Goal: Task Accomplishment & Management: Use online tool/utility

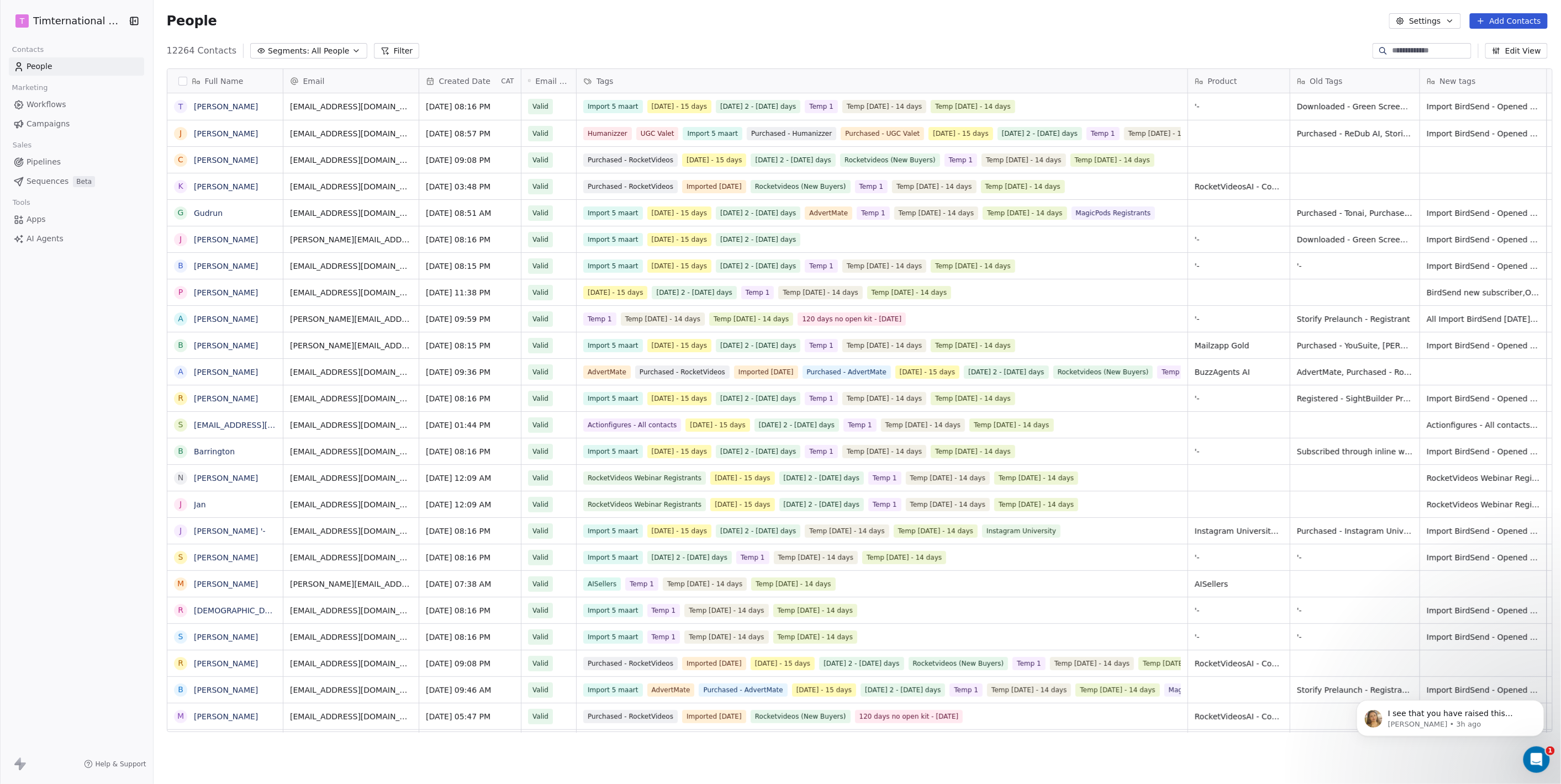
click at [31, 124] on span "Campaigns" at bounding box center [48, 124] width 43 height 12
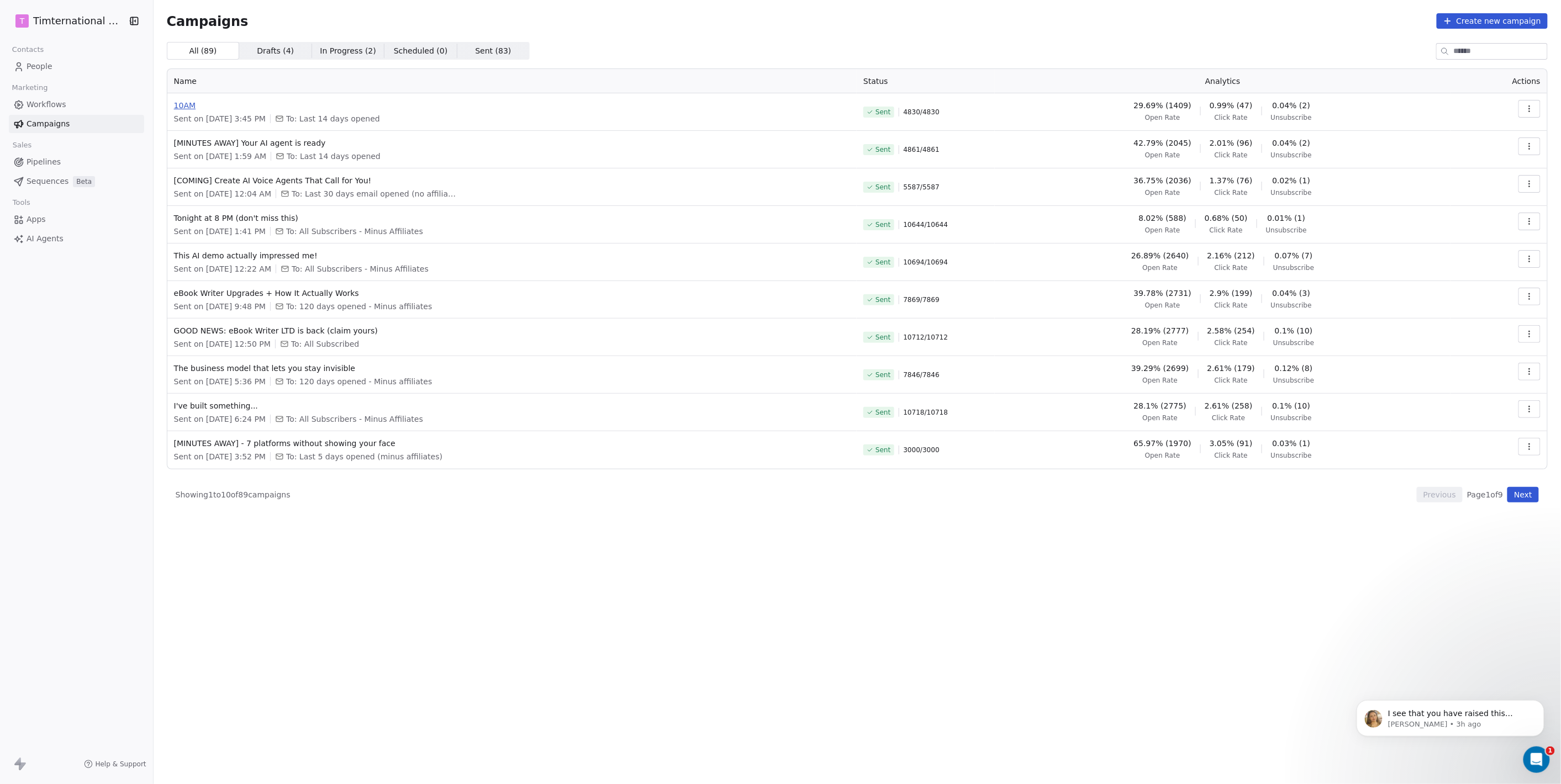
click at [188, 105] on span "10AM" at bounding box center [512, 105] width 676 height 11
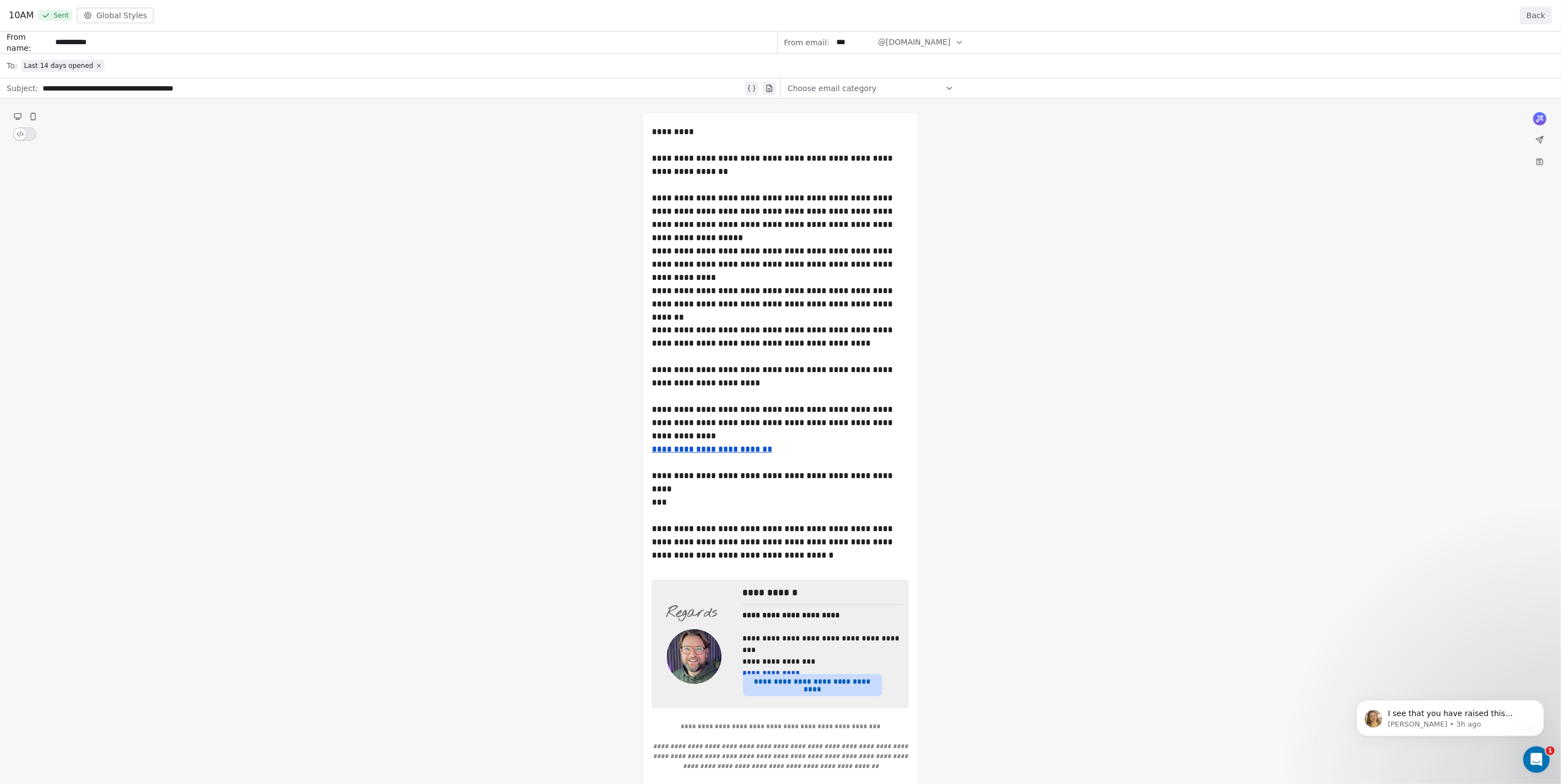
click at [215, 90] on div "**********" at bounding box center [780, 449] width 1561 height 835
click at [1543, 13] on button "Back" at bounding box center [1536, 15] width 32 height 18
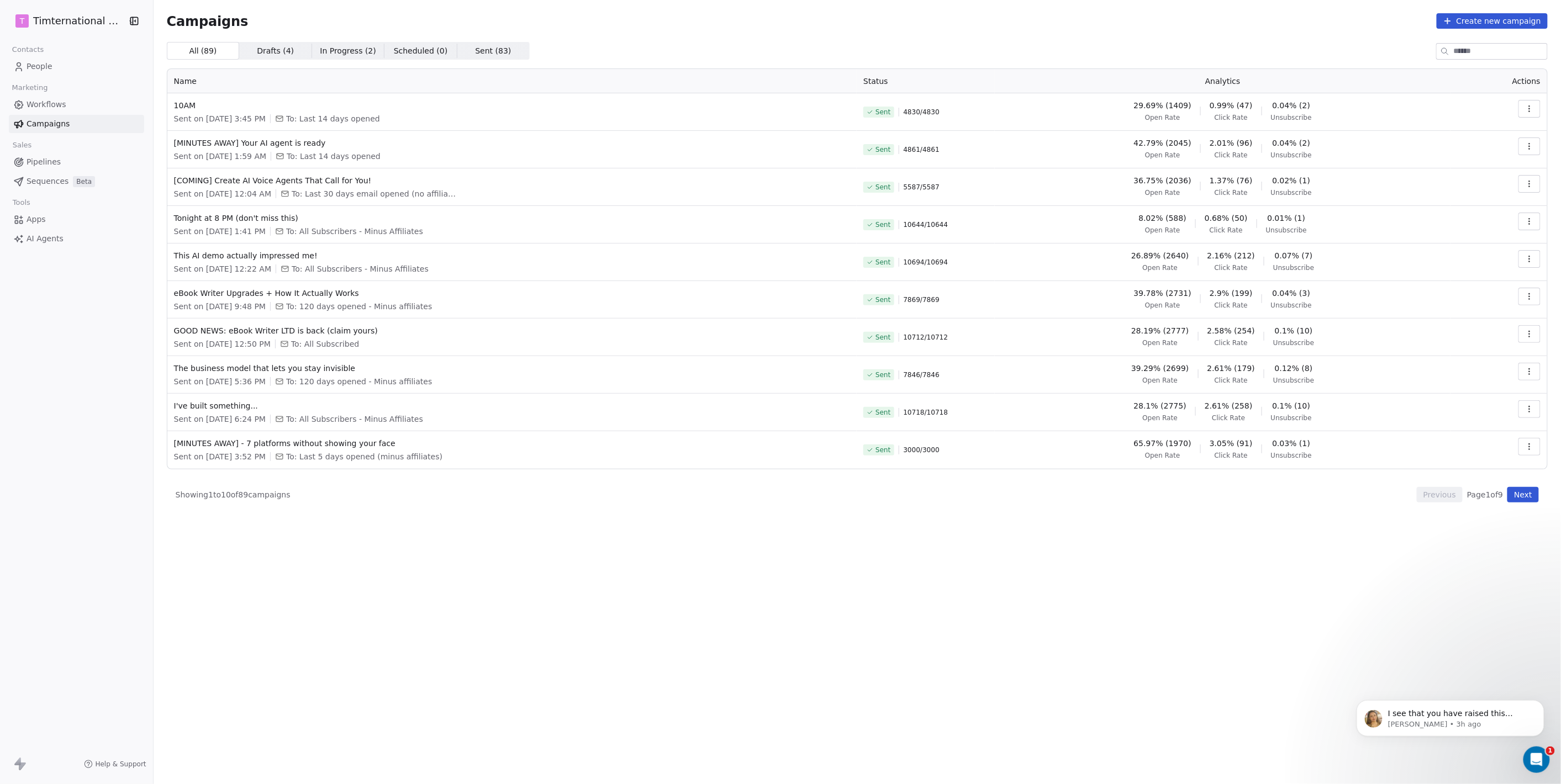
click at [1522, 219] on button "button" at bounding box center [1529, 221] width 22 height 18
click at [1465, 312] on span "Duplicate" at bounding box center [1463, 317] width 42 height 13
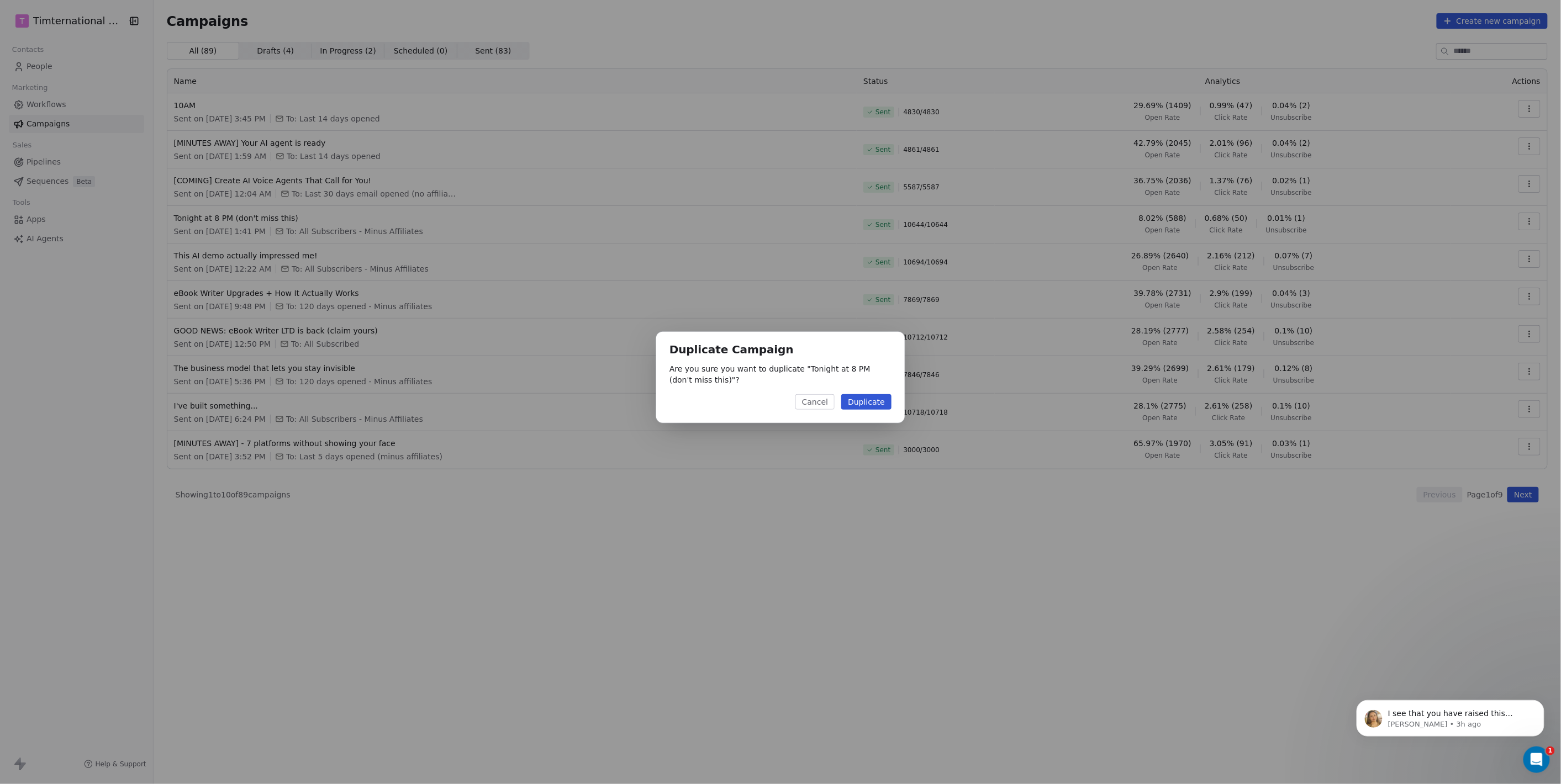
click at [876, 403] on button "Duplicate" at bounding box center [866, 402] width 50 height 16
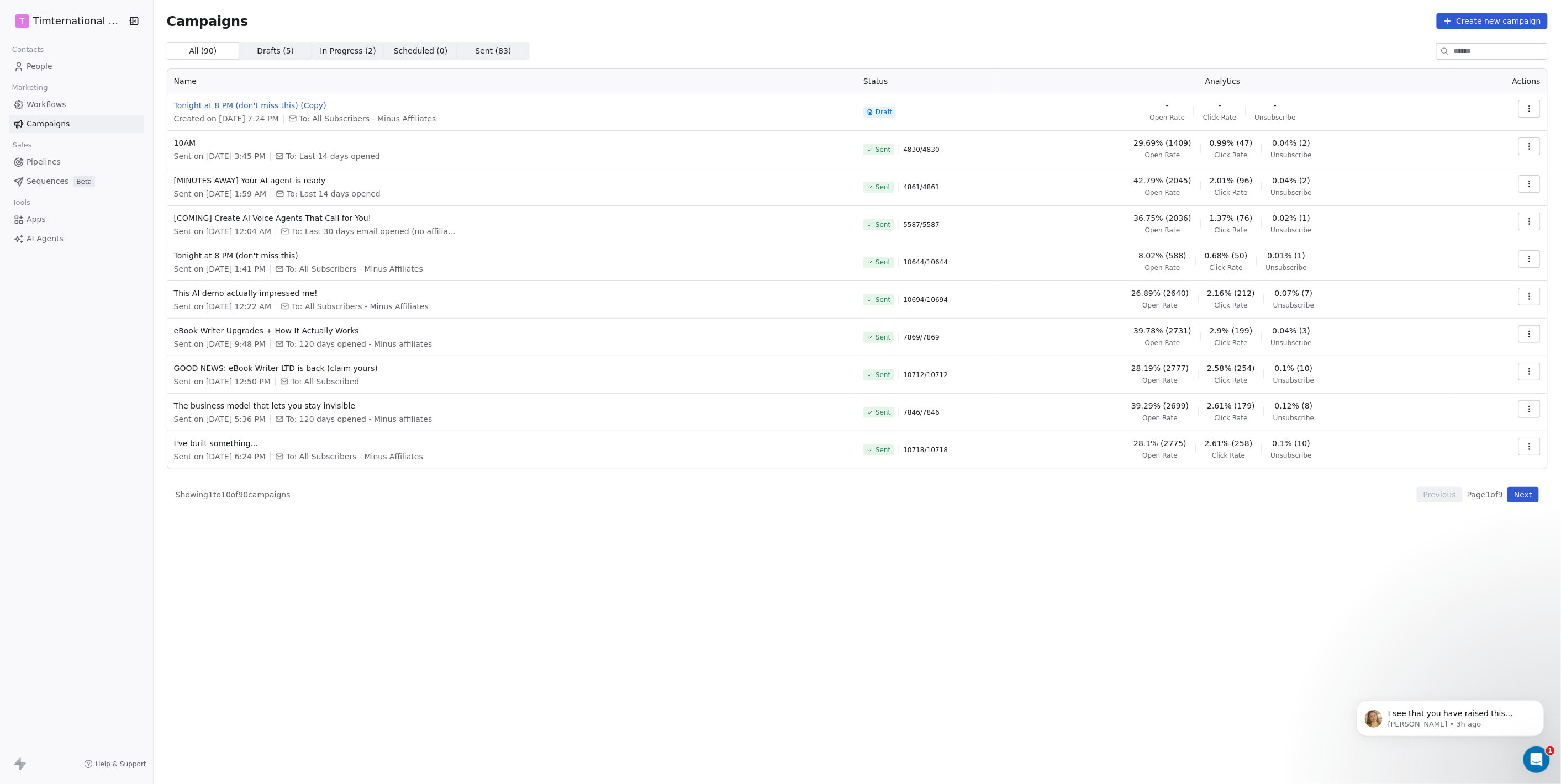
click at [273, 104] on span "Tonight at 8 PM (don't miss this) (Copy)" at bounding box center [512, 105] width 676 height 11
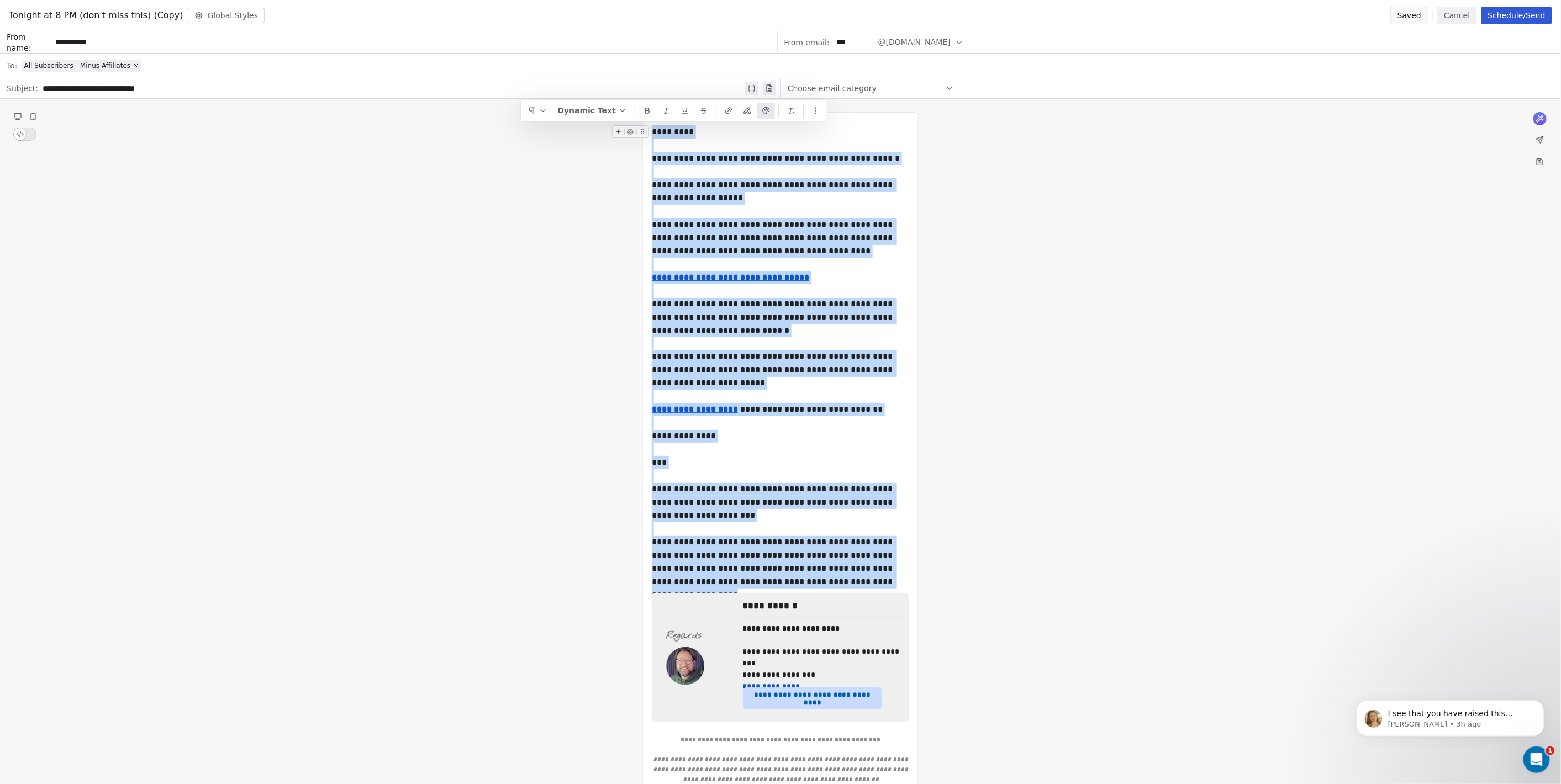
drag, startPoint x: 817, startPoint y: 567, endPoint x: 653, endPoint y: 128, distance: 468.6
click at [653, 128] on div "**********" at bounding box center [780, 480] width 258 height 717
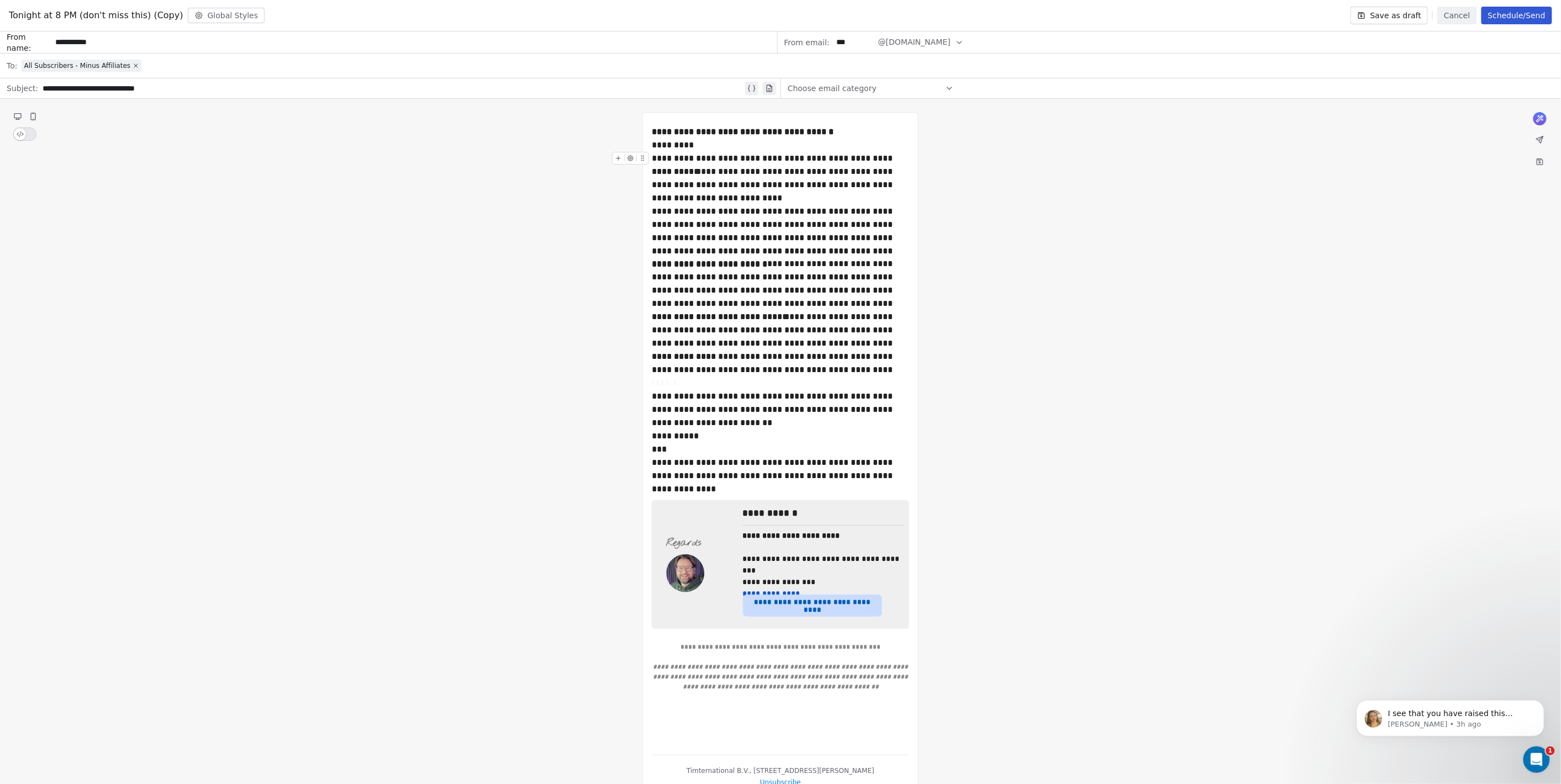
click at [1256, 201] on div "**********" at bounding box center [780, 454] width 1561 height 711
click at [1416, 19] on button "Save as draft" at bounding box center [1390, 15] width 78 height 18
click at [1449, 18] on button "Cancel" at bounding box center [1457, 15] width 39 height 18
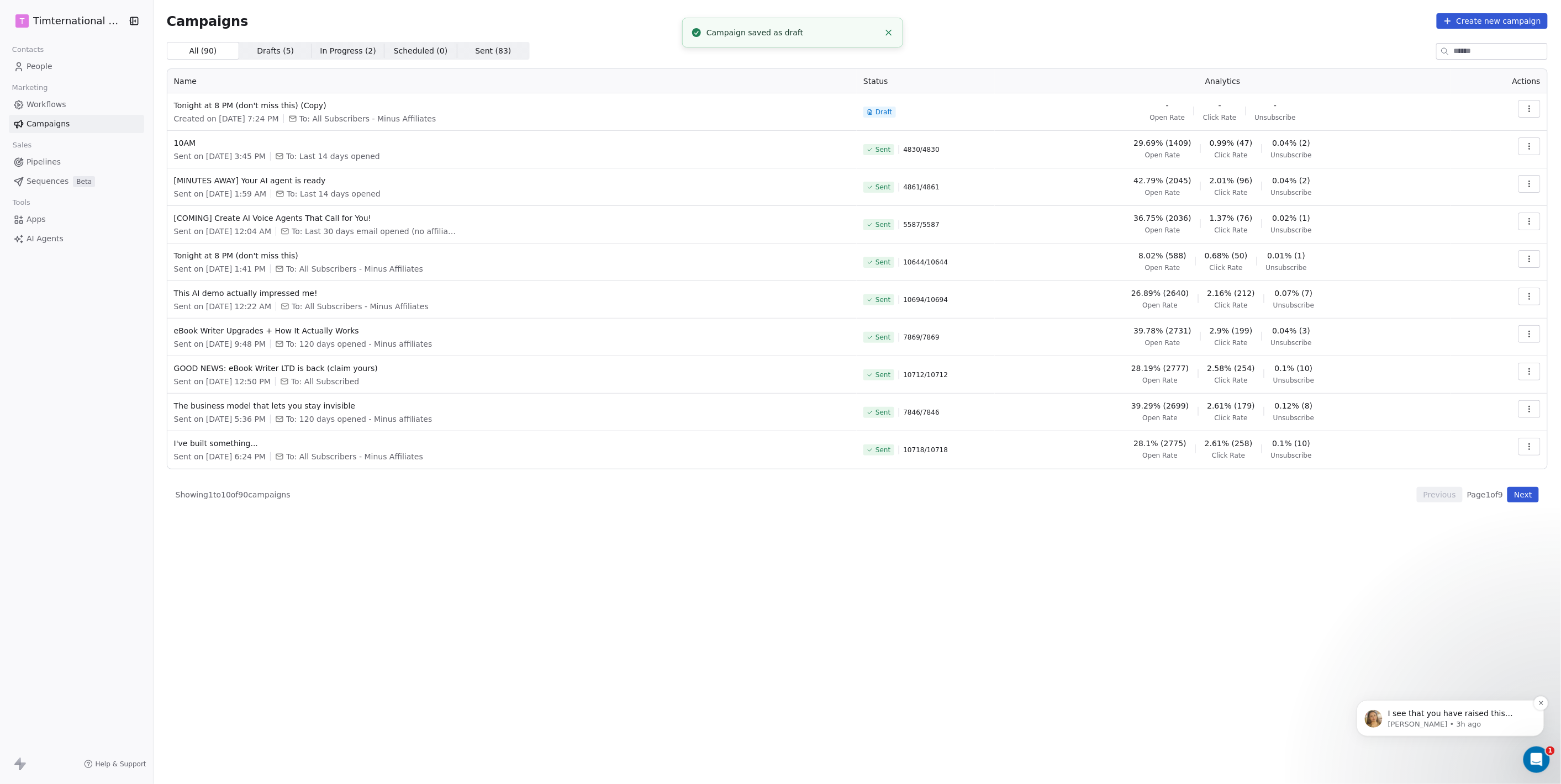
click at [1419, 718] on p "I see that you have raised this concern in discord group where [PERSON_NAME] ha…" at bounding box center [1459, 714] width 142 height 11
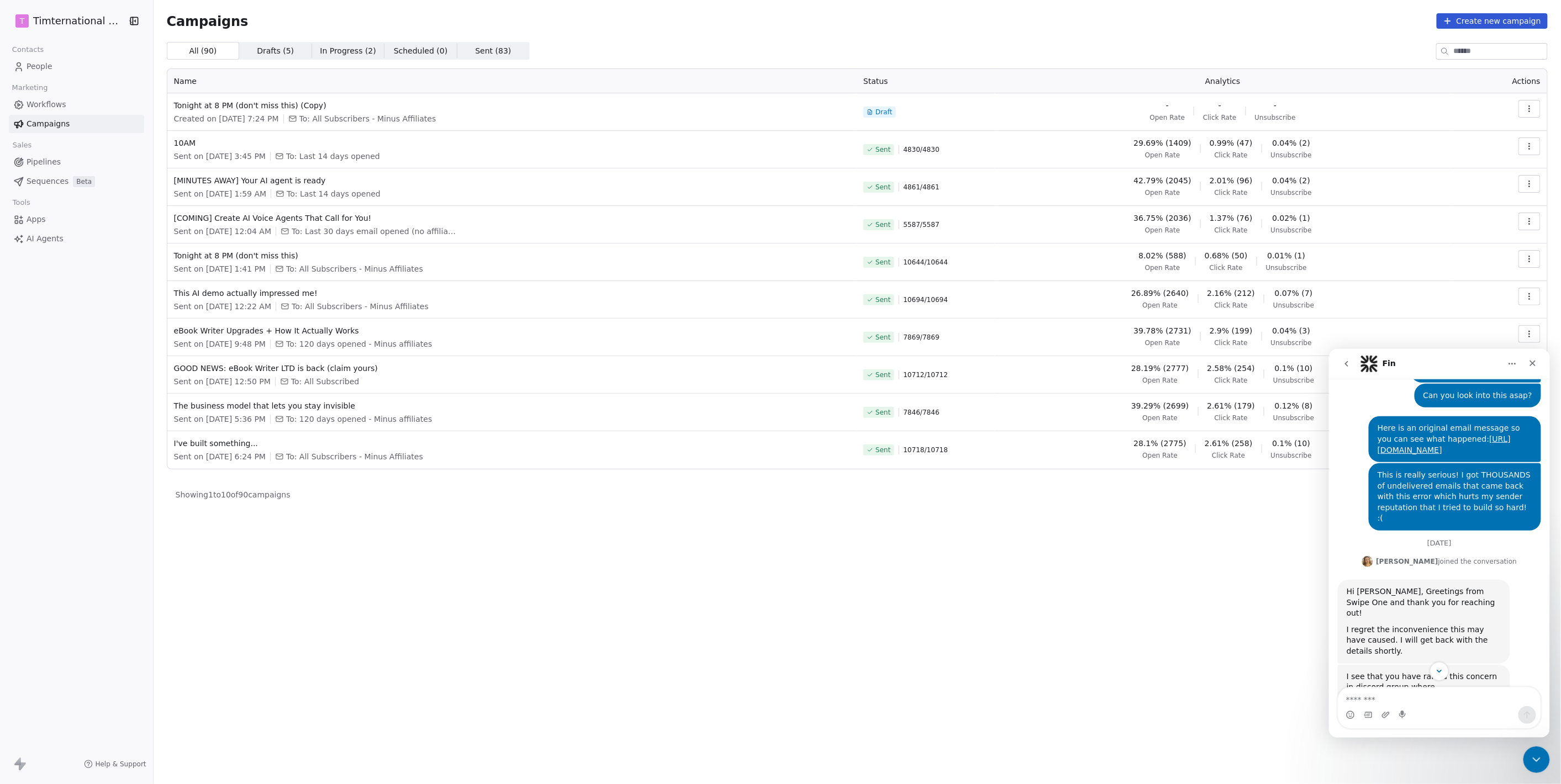
scroll to position [446, 0]
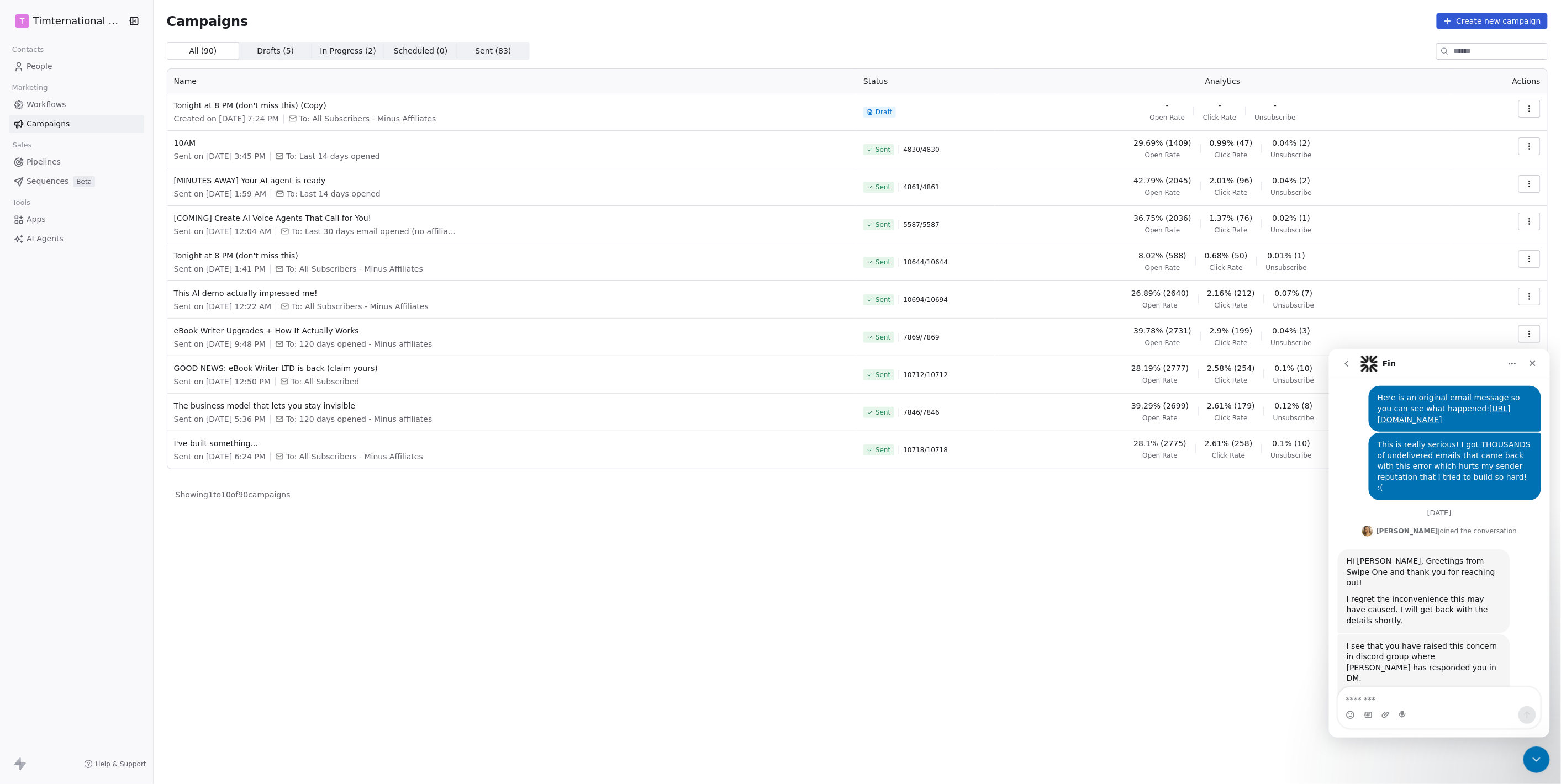
click at [1408, 527] on b "[PERSON_NAME]" at bounding box center [1407, 531] width 62 height 8
copy b "[PERSON_NAME]"
click at [1530, 752] on icon "Close Intercom Messenger" at bounding box center [1534, 759] width 13 height 13
